Goal: Transaction & Acquisition: Purchase product/service

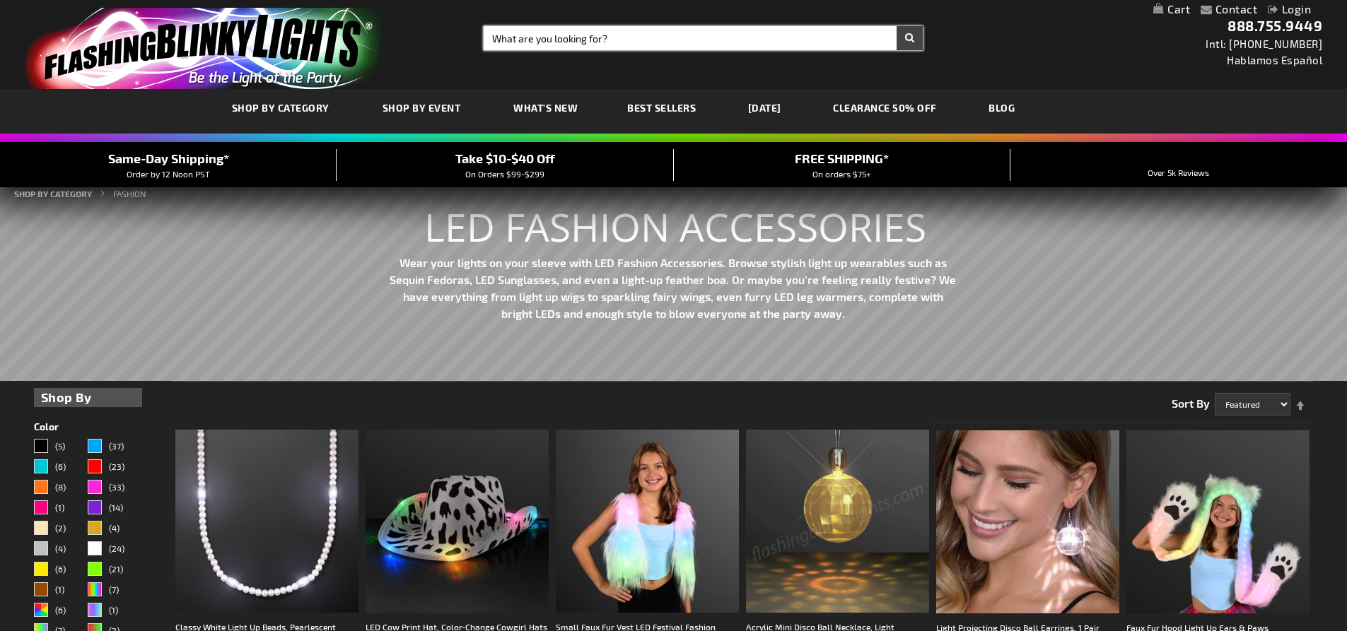
click at [595, 36] on input "Search" at bounding box center [703, 38] width 439 height 24
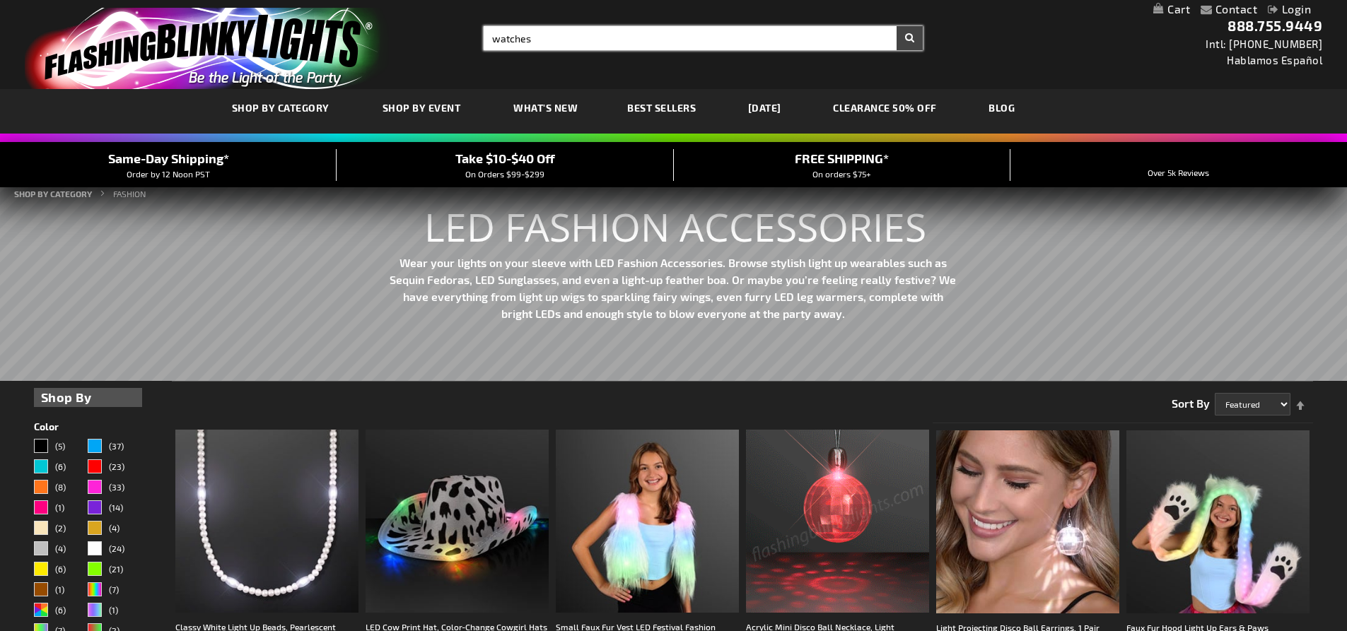
type input "watches"
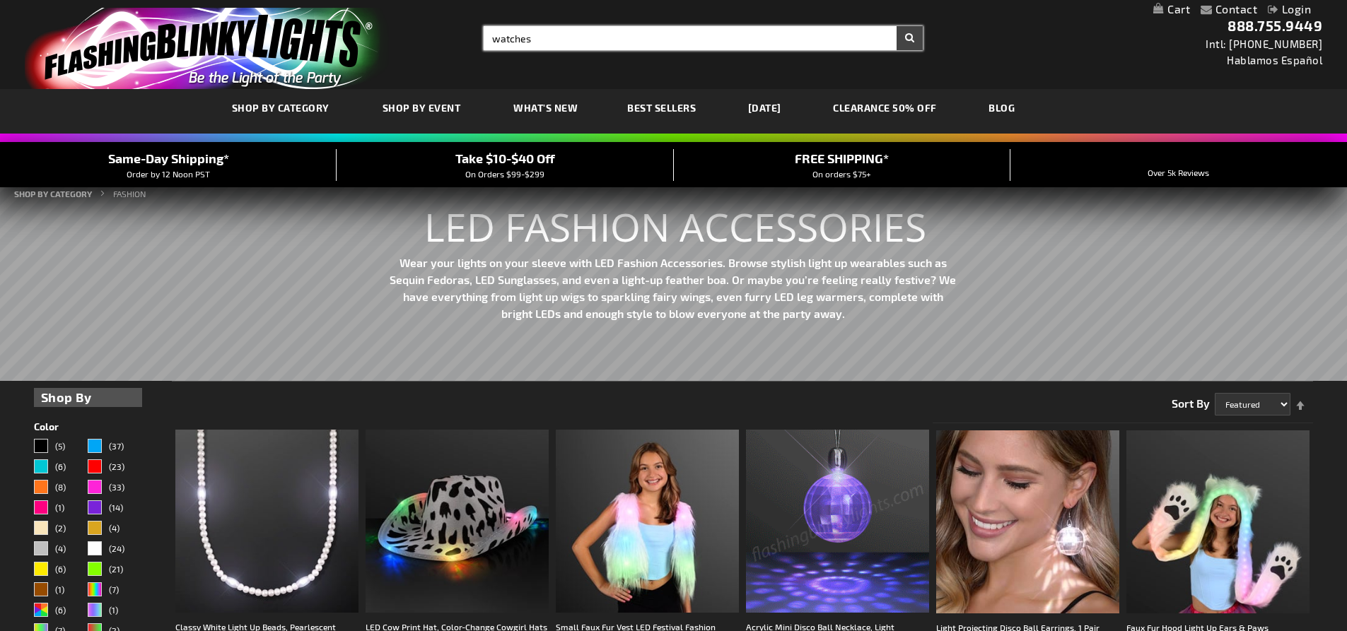
click at [897, 26] on button "Search" at bounding box center [910, 38] width 26 height 24
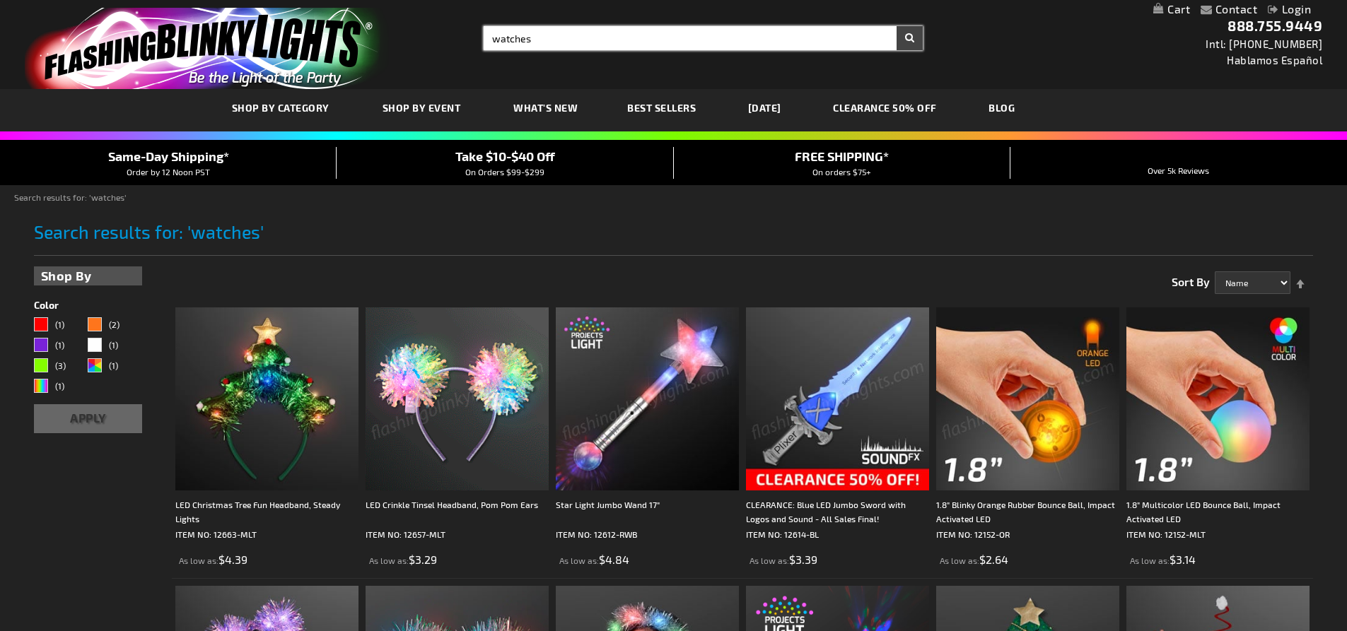
click at [551, 38] on input "watches" at bounding box center [703, 38] width 439 height 24
click at [549, 38] on input "watches" at bounding box center [703, 38] width 439 height 24
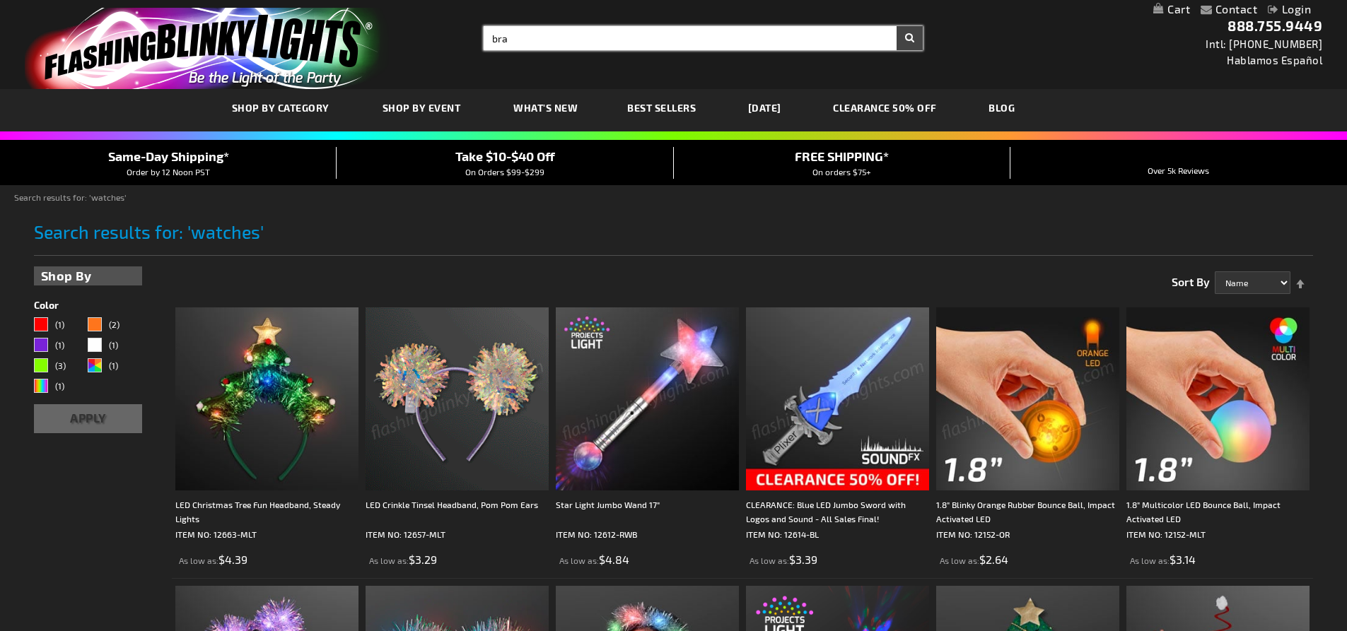
type input "bra"
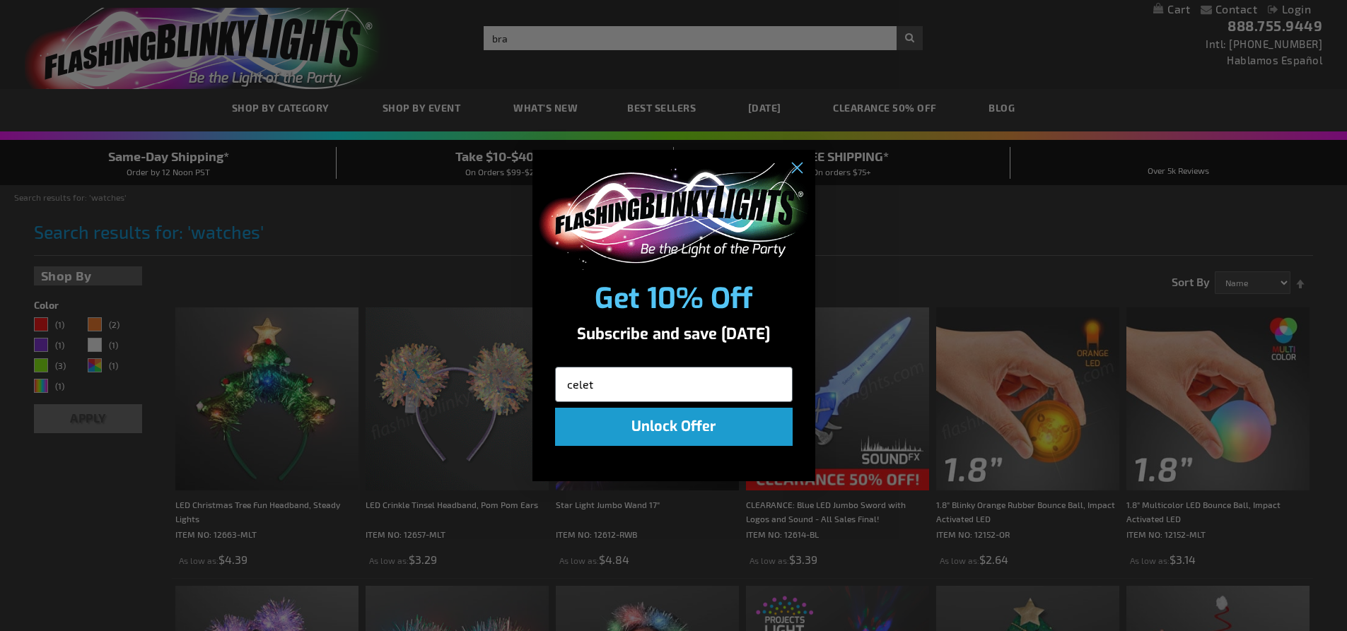
type input "celet"
click input "Submit" at bounding box center [0, 0] width 0 height 0
click at [793, 163] on circle "Close dialog" at bounding box center [795, 168] width 23 height 23
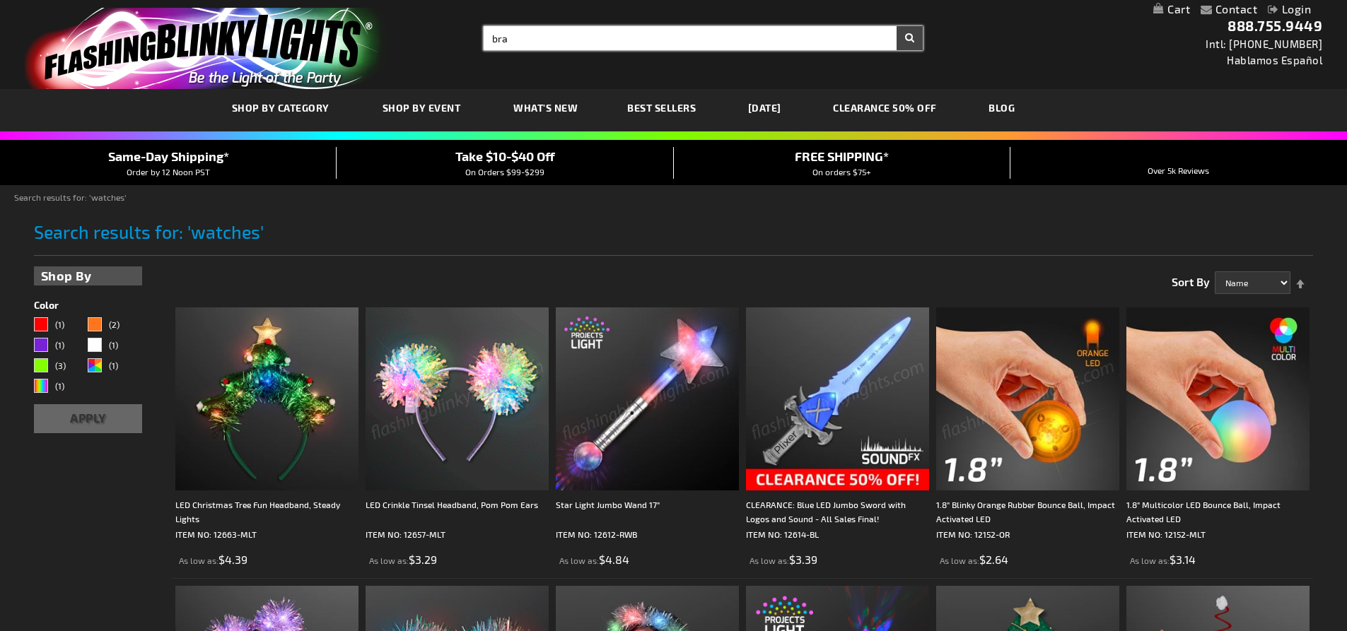
click at [595, 35] on input "bra" at bounding box center [703, 38] width 439 height 24
type input "bracelets"
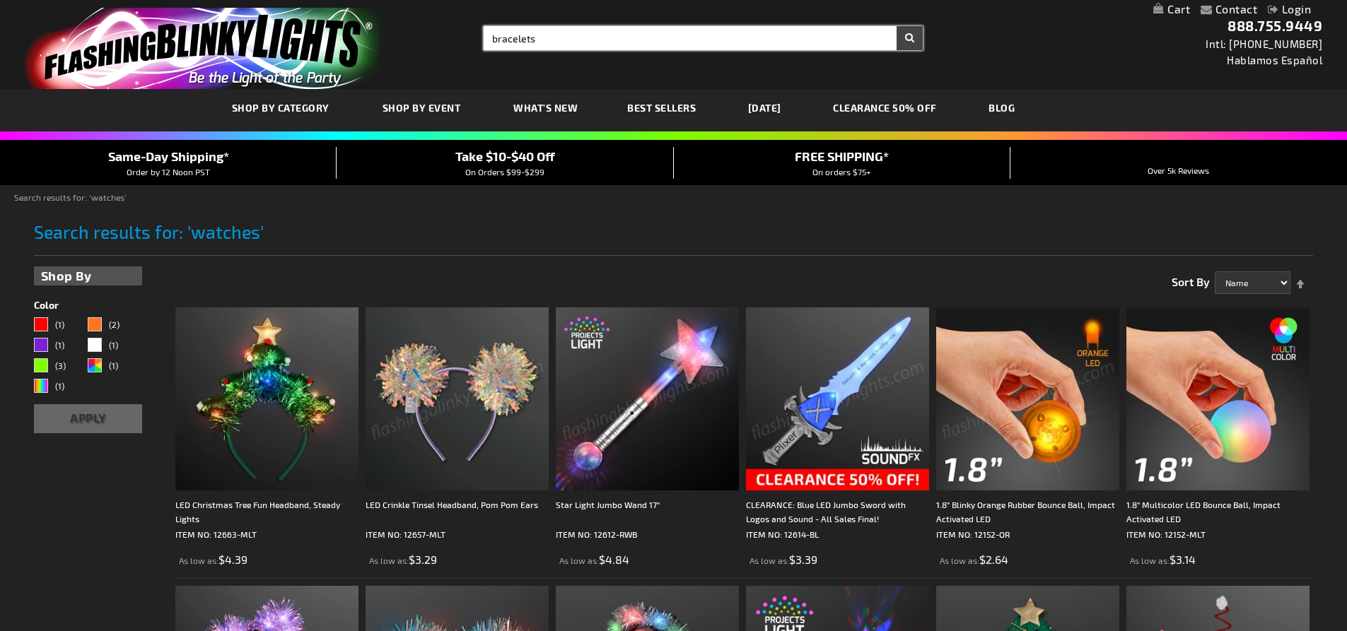
click at [897, 26] on button "Search" at bounding box center [910, 38] width 26 height 24
